Goal: Task Accomplishment & Management: Complete application form

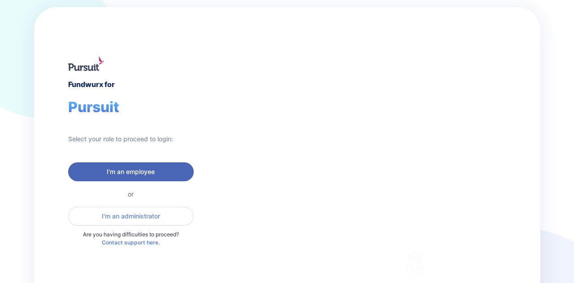
click at [135, 167] on span "I'm an employee" at bounding box center [131, 171] width 48 height 9
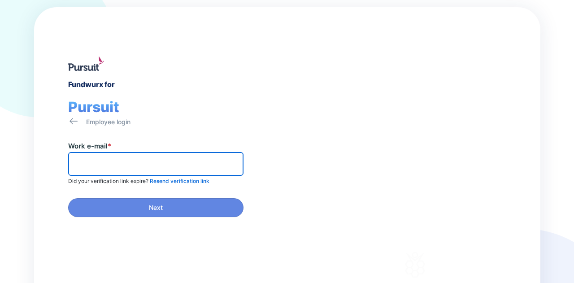
click at [135, 167] on input "text" at bounding box center [155, 164] width 167 height 14
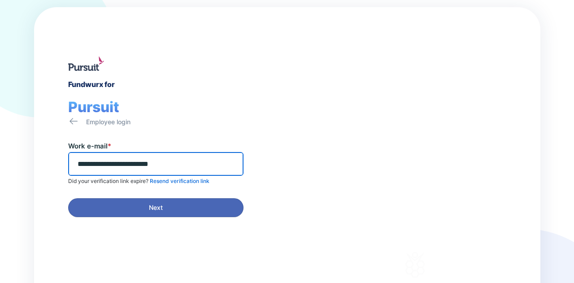
type input "**********"
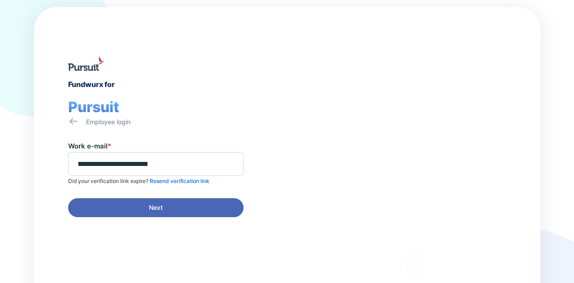
click at [156, 211] on span "Next" at bounding box center [156, 207] width 14 height 9
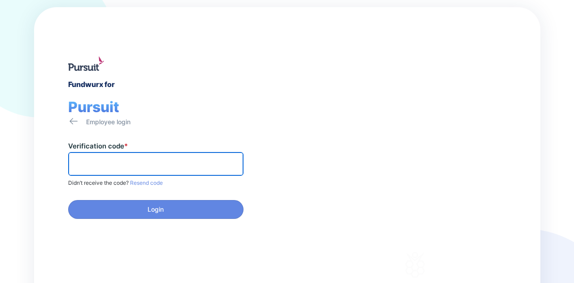
click at [80, 164] on input "text" at bounding box center [155, 164] width 167 height 14
type input "******"
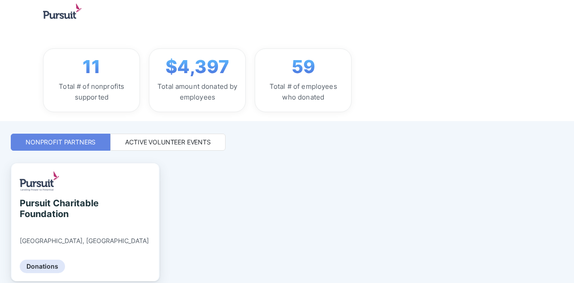
scroll to position [55, 0]
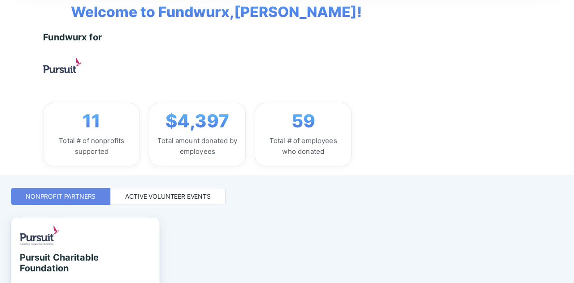
click at [164, 199] on div "Active Volunteer Events" at bounding box center [168, 196] width 86 height 9
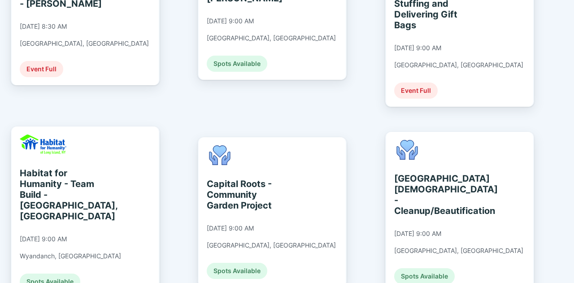
scroll to position [224, 0]
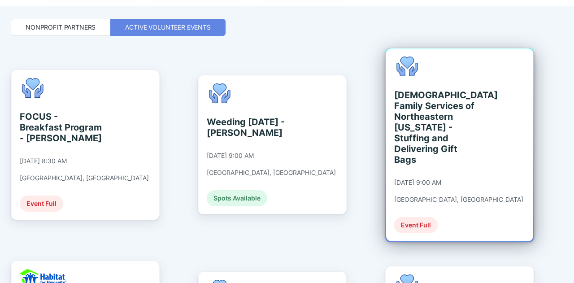
click at [418, 117] on div "[DEMOGRAPHIC_DATA] Family Services of Northeastern [US_STATE] - Stuffing and De…" at bounding box center [435, 127] width 82 height 75
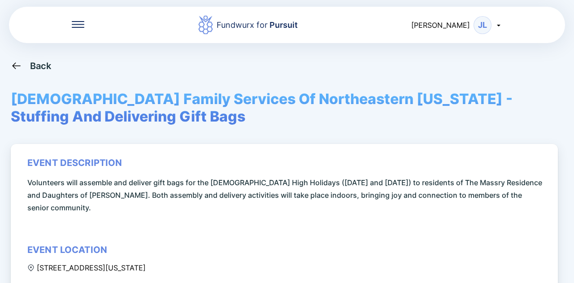
click at [38, 62] on div "Back" at bounding box center [41, 65] width 22 height 11
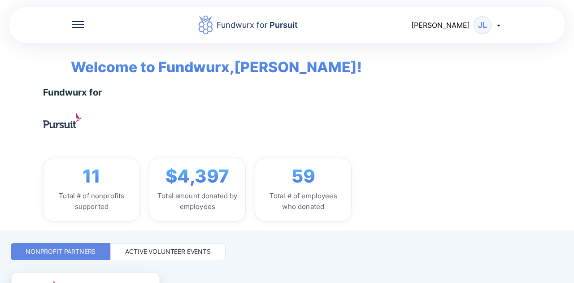
scroll to position [145, 0]
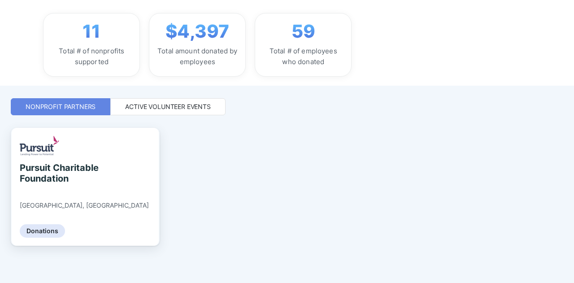
click at [178, 102] on div "Active Volunteer Events" at bounding box center [168, 106] width 86 height 9
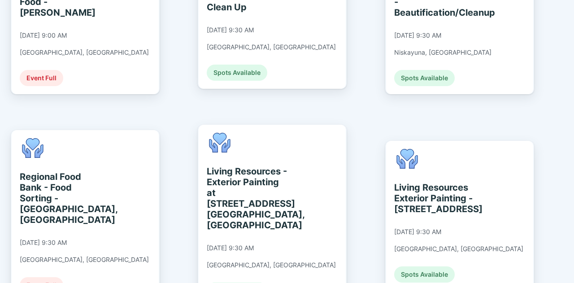
scroll to position [772, 0]
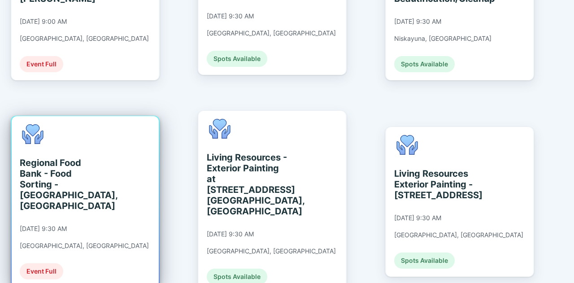
click at [74, 157] on div "Regional Food Bank - Food Sorting - [GEOGRAPHIC_DATA], [GEOGRAPHIC_DATA]" at bounding box center [61, 184] width 82 height 54
